Goal: Transaction & Acquisition: Purchase product/service

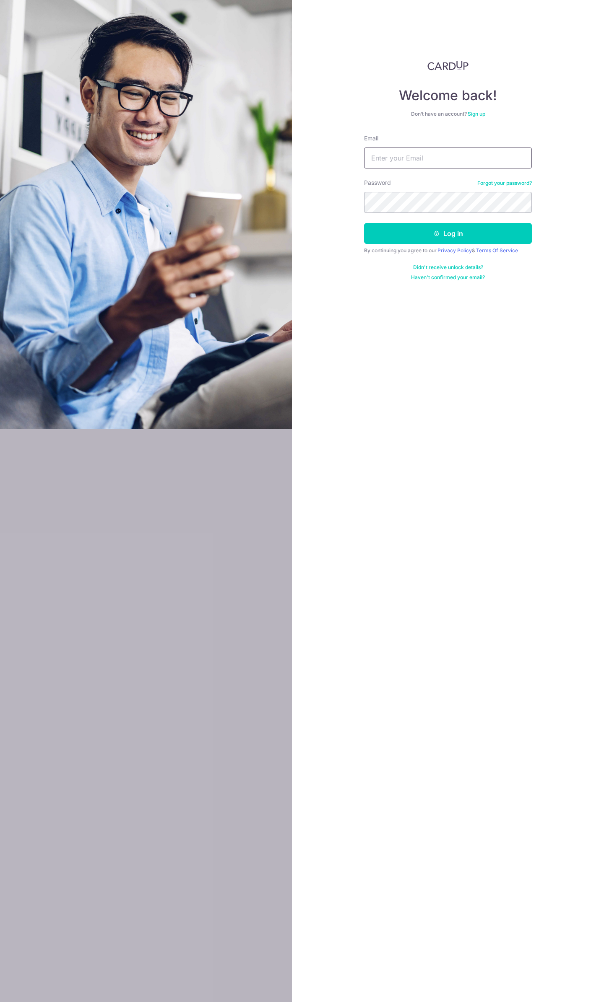
click at [443, 156] on input "Email" at bounding box center [448, 158] width 168 height 21
type input "angsana.cretton@gmail.com"
click at [446, 235] on button "Log in" at bounding box center [448, 233] width 168 height 21
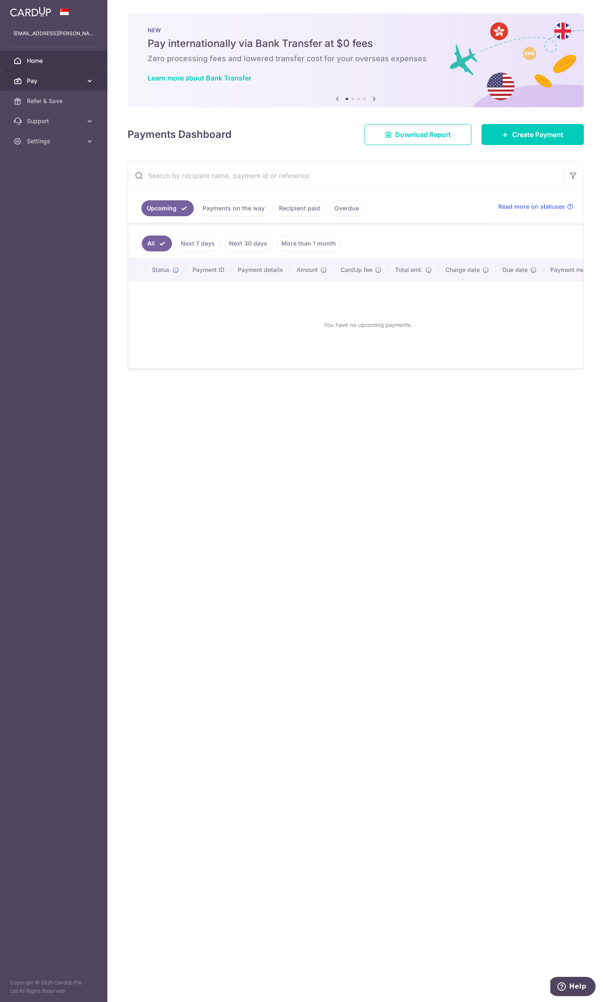
click at [91, 87] on link "Pay" at bounding box center [53, 81] width 107 height 20
click at [43, 139] on span "Cards" at bounding box center [54, 141] width 55 height 8
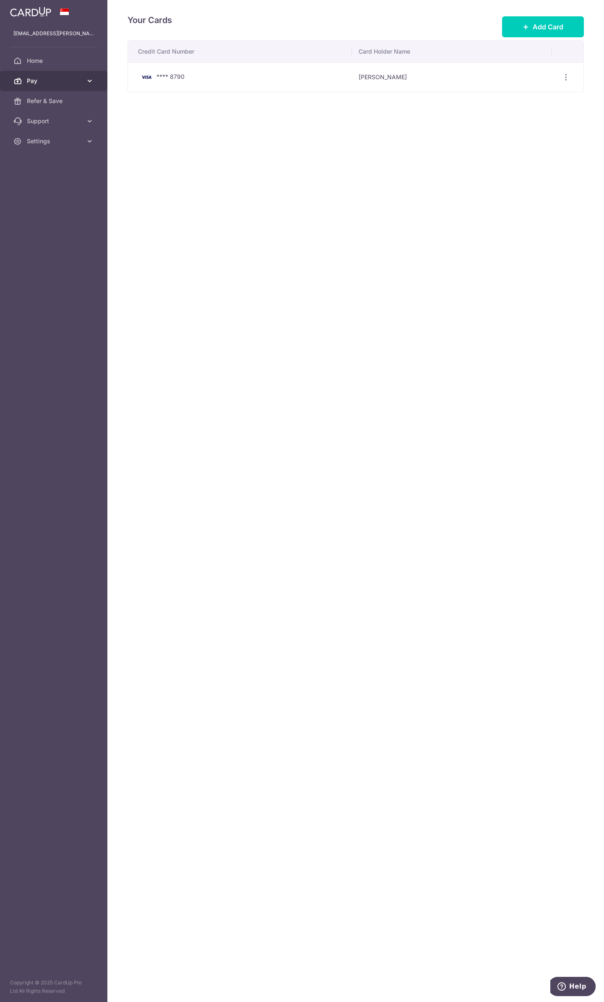
click at [76, 78] on span "Pay" at bounding box center [54, 81] width 55 height 8
click at [47, 120] on span "Recipients" at bounding box center [54, 121] width 55 height 8
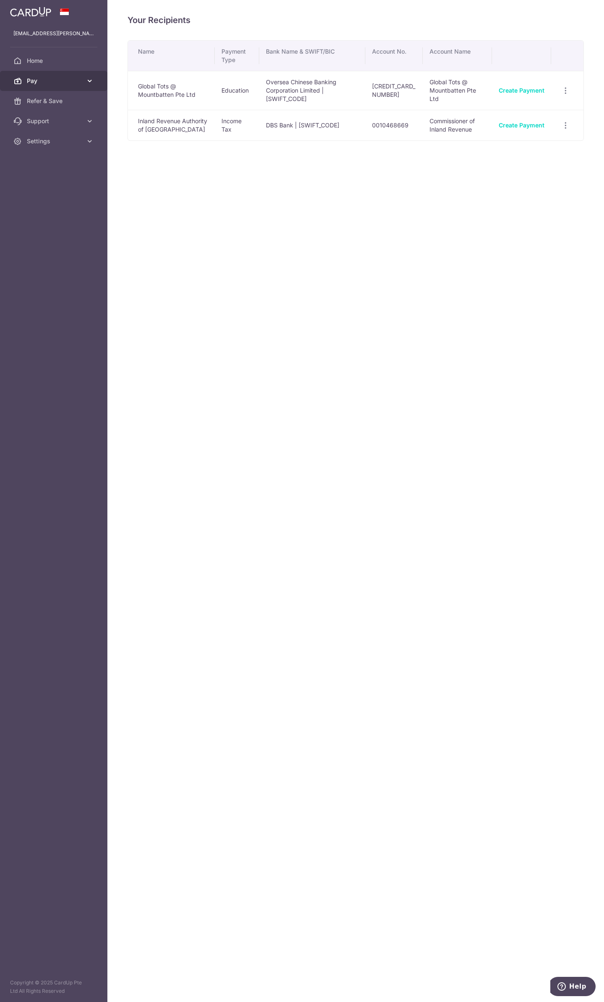
click at [79, 74] on link "Pay" at bounding box center [53, 81] width 107 height 20
click at [49, 101] on span "Payments" at bounding box center [54, 101] width 55 height 8
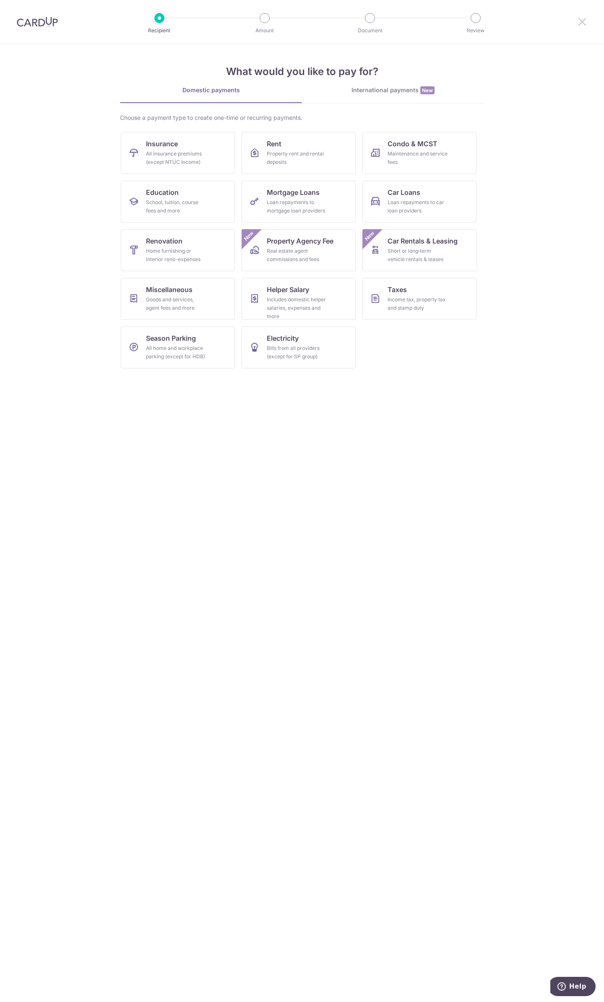
click at [583, 18] on icon at bounding box center [582, 21] width 10 height 10
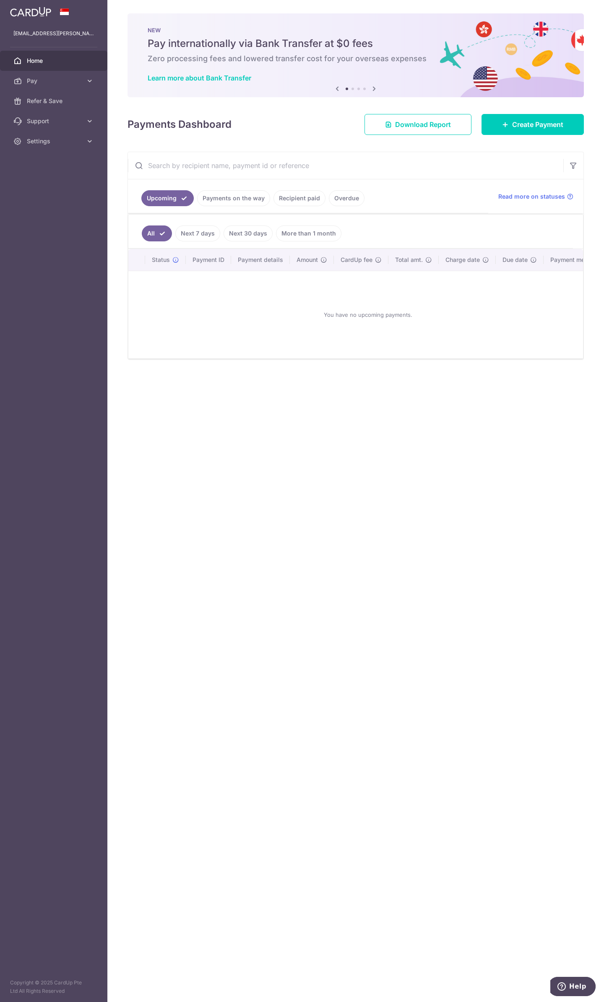
click at [409, 167] on input "text" at bounding box center [345, 165] width 435 height 27
click at [532, 195] on span "Read more on statuses" at bounding box center [531, 196] width 67 height 8
click at [191, 235] on link "Next 7 days" at bounding box center [197, 234] width 45 height 16
click at [241, 230] on link "Next 30 days" at bounding box center [247, 234] width 49 height 16
click at [316, 230] on link "More than 1 month" at bounding box center [308, 234] width 65 height 16
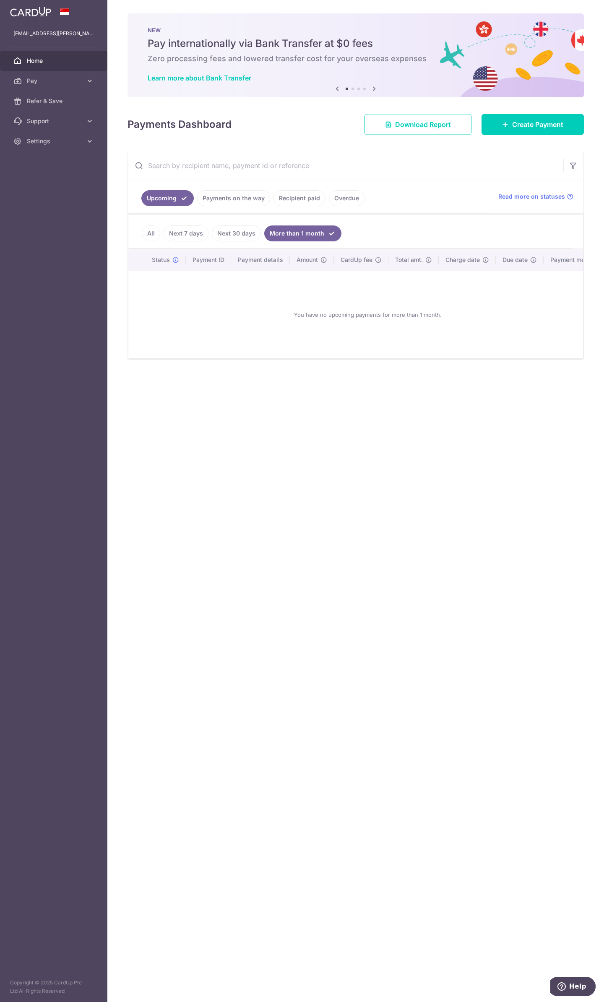
click at [345, 315] on div "You have no upcoming payments for more than 1 month." at bounding box center [367, 315] width 459 height 74
click at [441, 177] on input "text" at bounding box center [345, 165] width 435 height 27
click at [411, 125] on span "Download Report" at bounding box center [423, 124] width 56 height 10
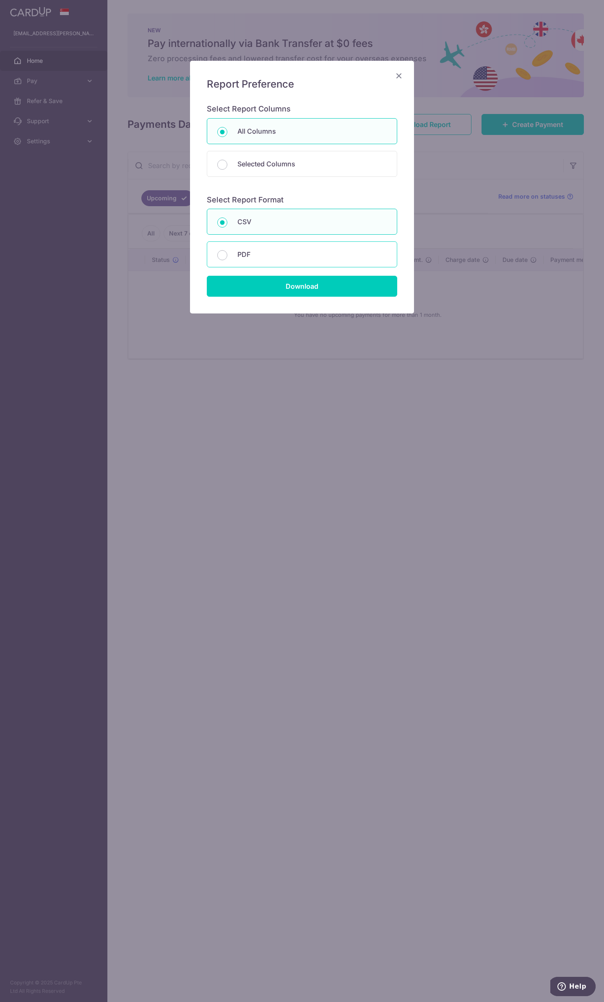
click at [279, 256] on p "PDF" at bounding box center [311, 254] width 149 height 10
click at [227, 256] on input "PDF" at bounding box center [222, 255] width 10 height 10
radio input "false"
radio input "true"
click at [277, 288] on input "Download" at bounding box center [302, 286] width 190 height 21
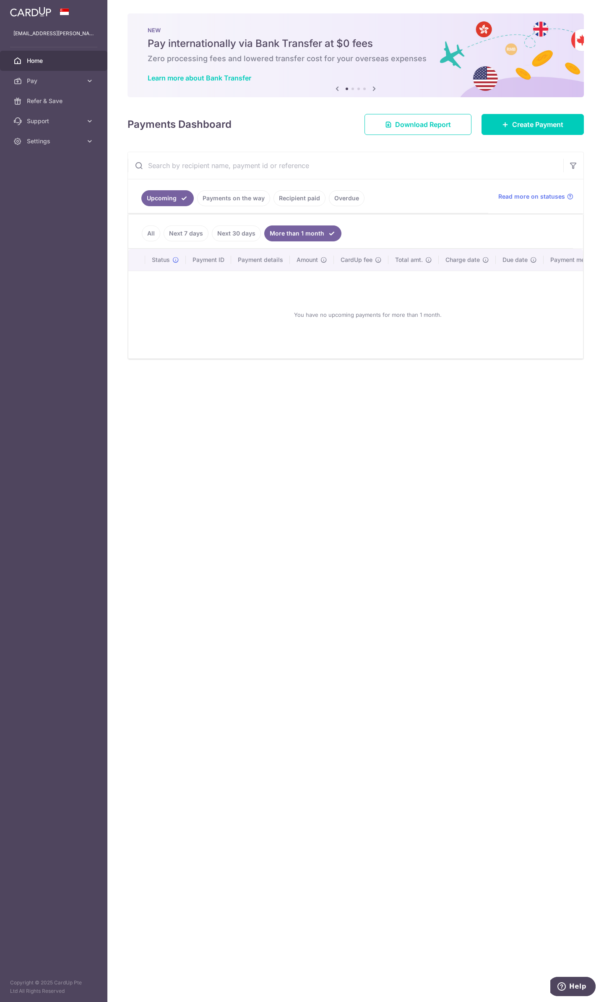
click at [278, 136] on div "× Pause Schedule Pause all future payments in this series Pause just this one p…" at bounding box center [355, 501] width 496 height 1002
click at [89, 78] on icon at bounding box center [90, 81] width 8 height 8
click at [297, 115] on div "Payments Dashboard Download Report Create Payment" at bounding box center [355, 123] width 456 height 24
click at [525, 127] on span "Create Payment" at bounding box center [537, 124] width 51 height 10
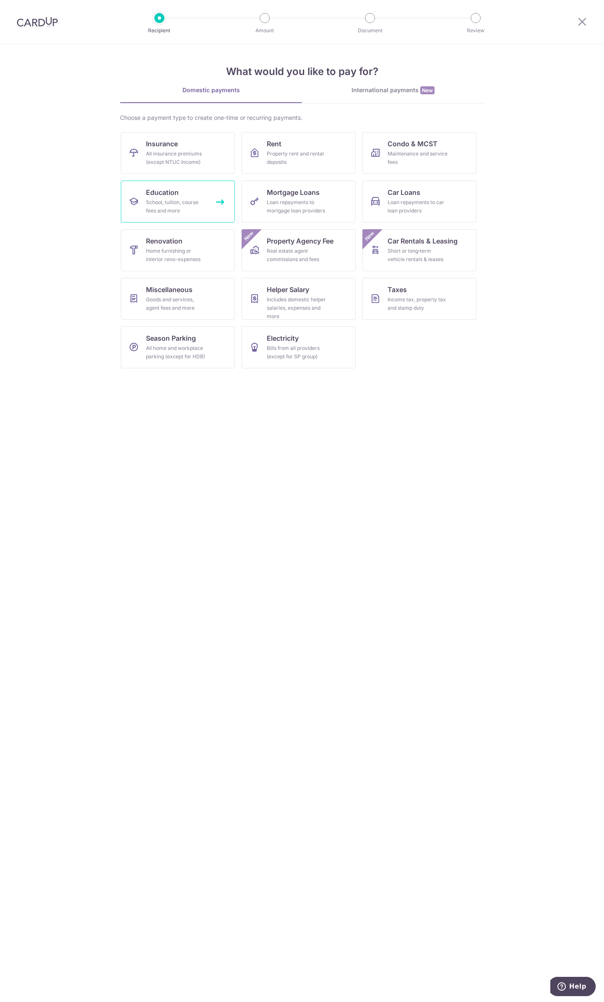
click at [162, 198] on div "School, tuition, course fees and more" at bounding box center [176, 206] width 60 height 17
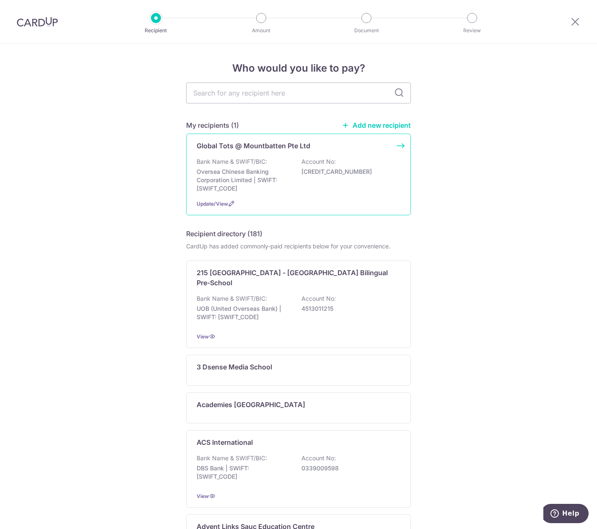
click at [255, 156] on div "Global Tots @ Mountbatten Pte Ltd Bank Name & SWIFT/BIC: Oversea Chinese Bankin…" at bounding box center [298, 175] width 225 height 82
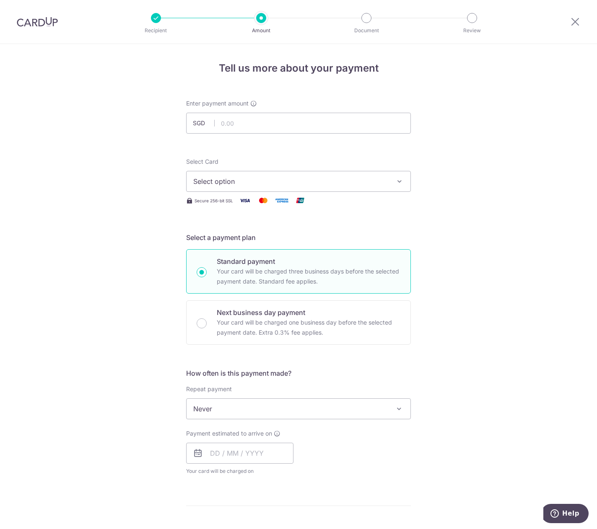
drag, startPoint x: 108, startPoint y: 158, endPoint x: 238, endPoint y: 192, distance: 133.8
click at [112, 158] on div "Tell us more about your payment Enter payment amount SGD Select Card Select opt…" at bounding box center [298, 423] width 597 height 758
click at [115, 159] on div "Tell us more about your payment Enter payment amount SGD Select Card Select opt…" at bounding box center [298, 423] width 597 height 758
click at [111, 279] on div "Tell us more about your payment Enter payment amount SGD Select Card Select opt…" at bounding box center [298, 423] width 597 height 758
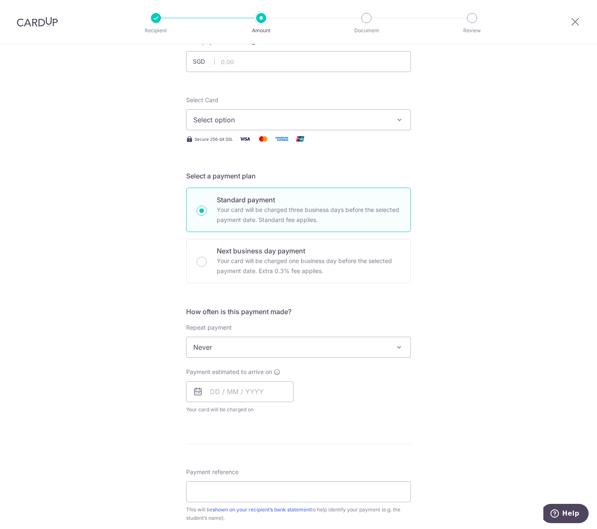
scroll to position [84, 0]
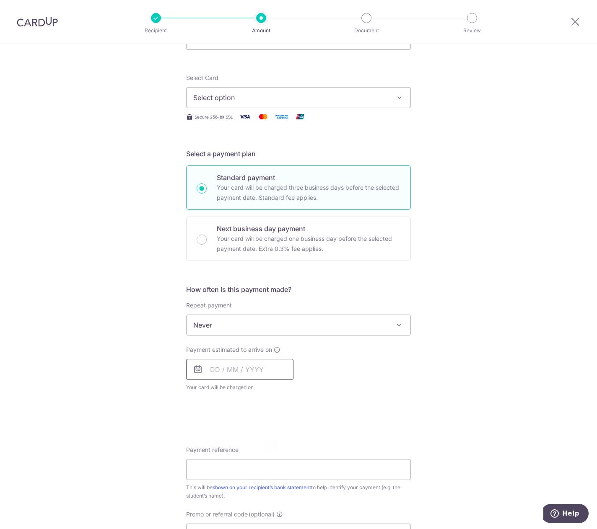
click at [208, 368] on input "text" at bounding box center [239, 369] width 107 height 21
click at [252, 446] on table "Sun Mon Tue Wed Thu Fri Sat 1 2 3 4 5 6 7 8 9 10 11 12 13 14 15 16 17 18 19 20 …" at bounding box center [253, 454] width 117 height 101
click at [410, 373] on div "Payment estimated to arrive on Prev Next Sep Oct Nov [DATE] 2026 2027 2028 2029…" at bounding box center [298, 369] width 235 height 46
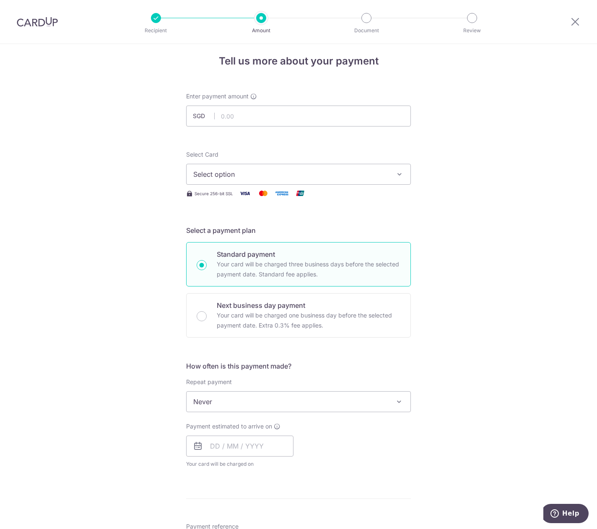
scroll to position [0, 0]
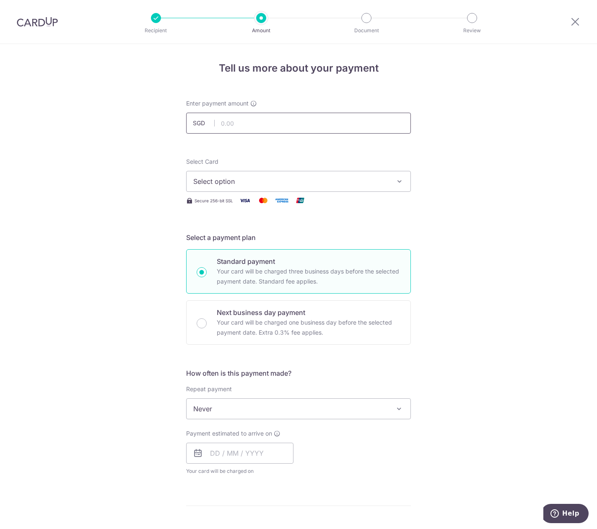
click at [237, 123] on input "text" at bounding box center [298, 123] width 225 height 21
type input "1,847.55"
click at [84, 184] on div "Tell us more about your payment Enter payment amount SGD 1,847.55 1847.55 Selec…" at bounding box center [298, 423] width 597 height 758
click at [225, 189] on button "Select option" at bounding box center [298, 181] width 225 height 21
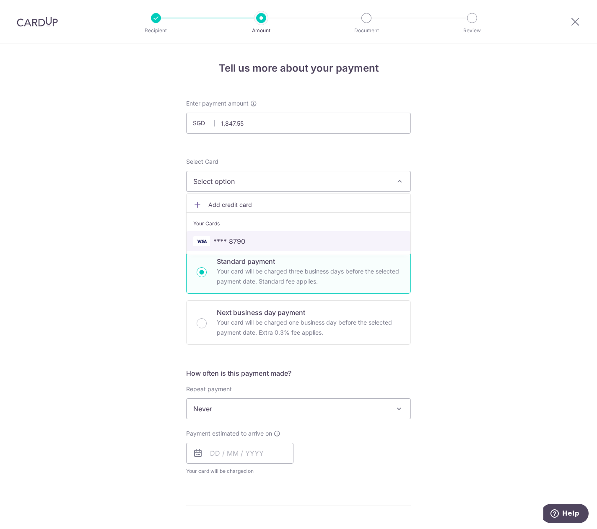
click at [233, 241] on span "**** 8790" at bounding box center [229, 241] width 32 height 10
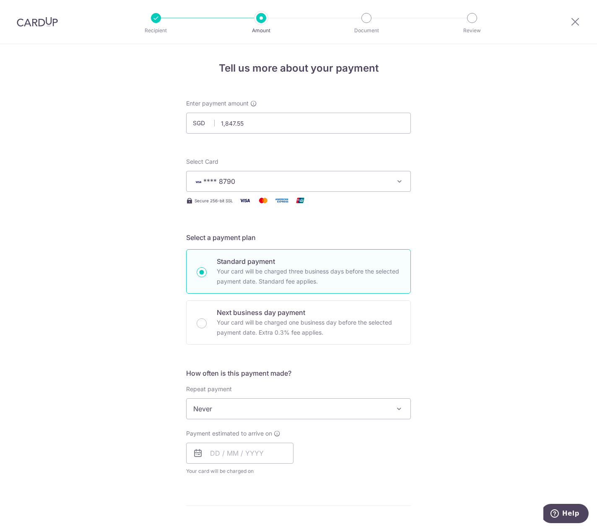
click at [472, 208] on div "Tell us more about your payment Enter payment amount SGD 1,847.55 1847.55 Selec…" at bounding box center [298, 423] width 597 height 758
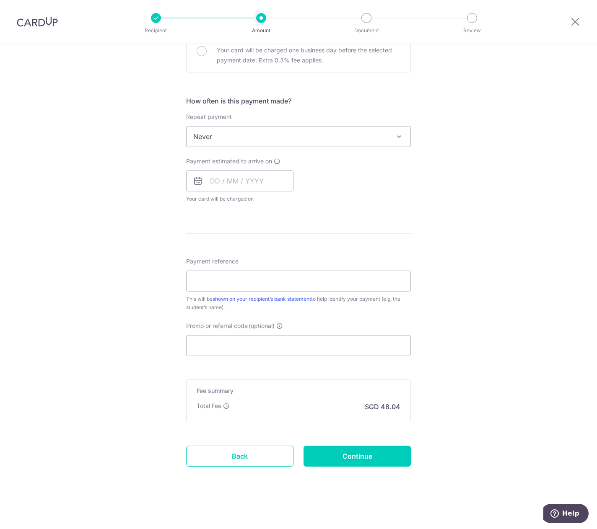
scroll to position [273, 0]
click at [198, 50] on input "Next business day payment Your card will be charged one business day before the…" at bounding box center [202, 51] width 10 height 10
radio input "true"
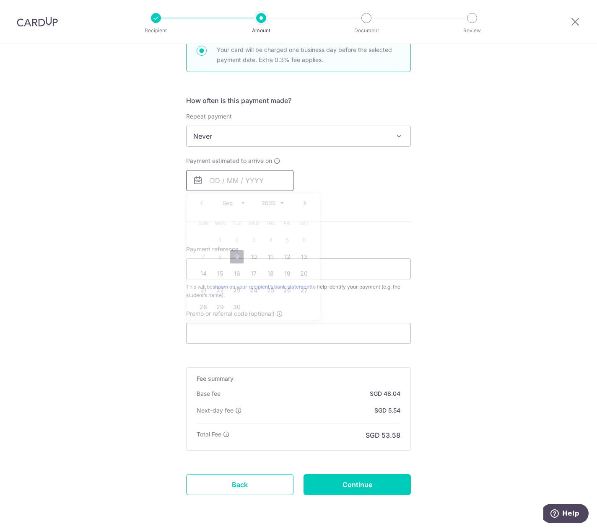
click at [241, 182] on input "text" at bounding box center [239, 180] width 107 height 21
click at [150, 190] on div "Tell us more about your payment Enter payment amount SGD 1,847.55 1847.55 Selec…" at bounding box center [298, 164] width 597 height 787
